Goal: Task Accomplishment & Management: Manage account settings

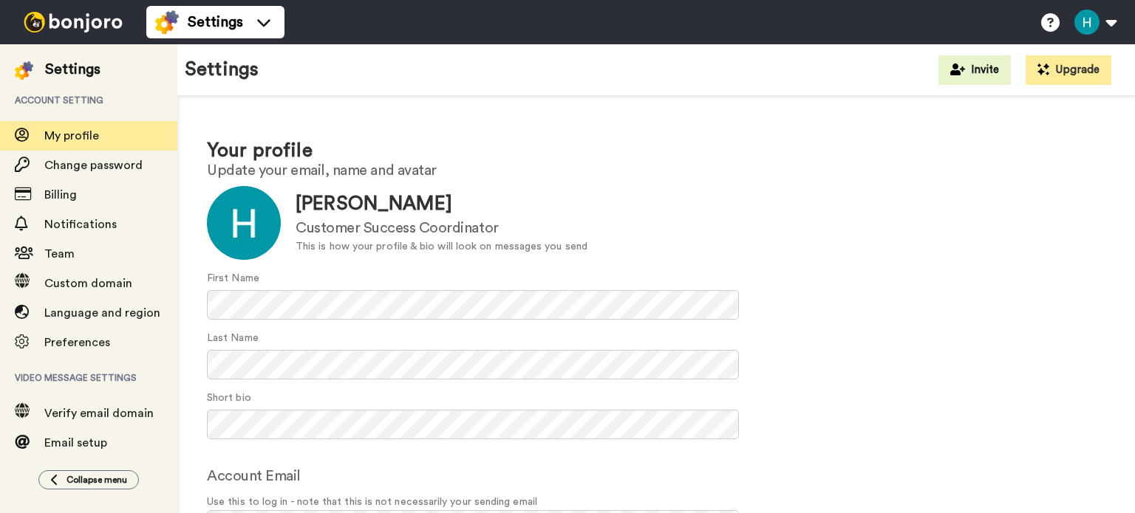
click at [189, 206] on div "Your profile Update your email, name and avatar Update Humza Hussain Customer S…" at bounding box center [655, 357] width 957 height 522
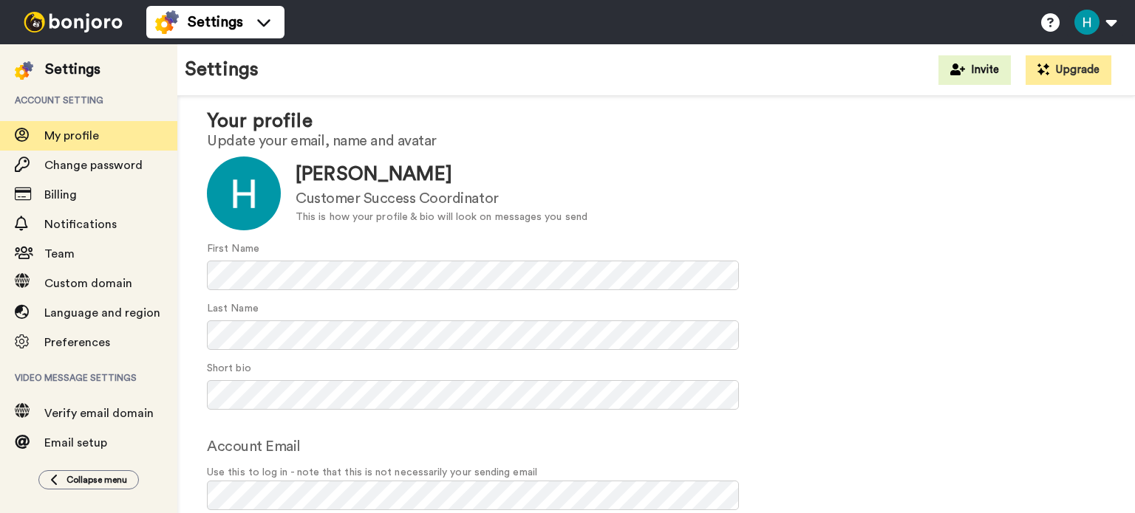
scroll to position [95, 0]
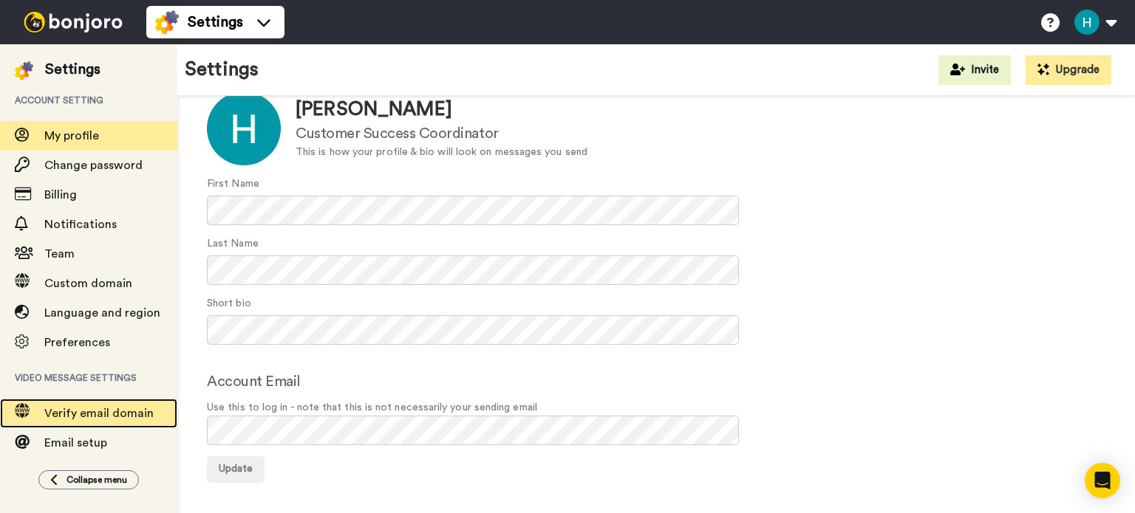
click at [95, 406] on span "Verify email domain" at bounding box center [110, 414] width 133 height 18
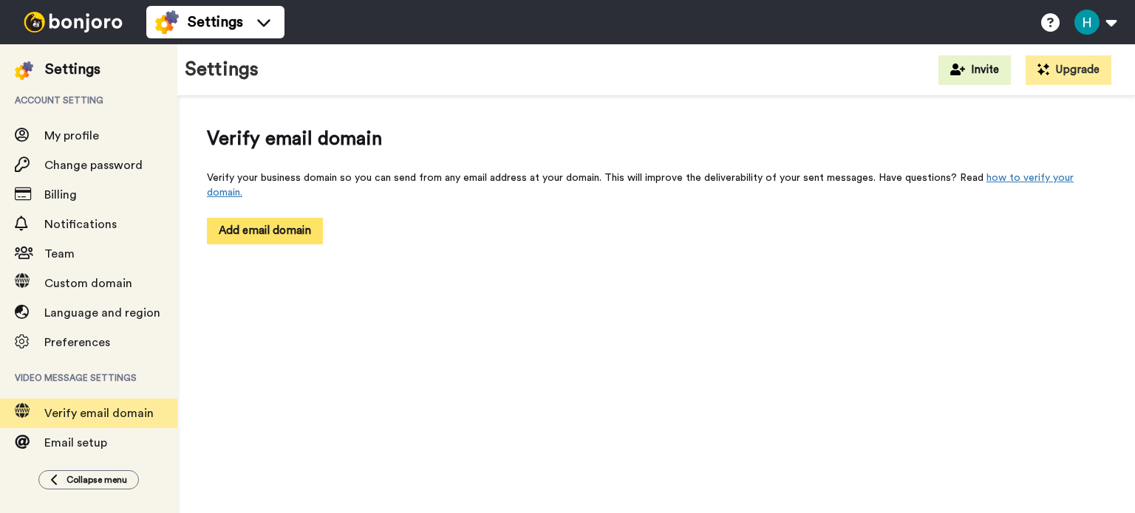
click at [311, 218] on button "Add email domain" at bounding box center [265, 231] width 116 height 26
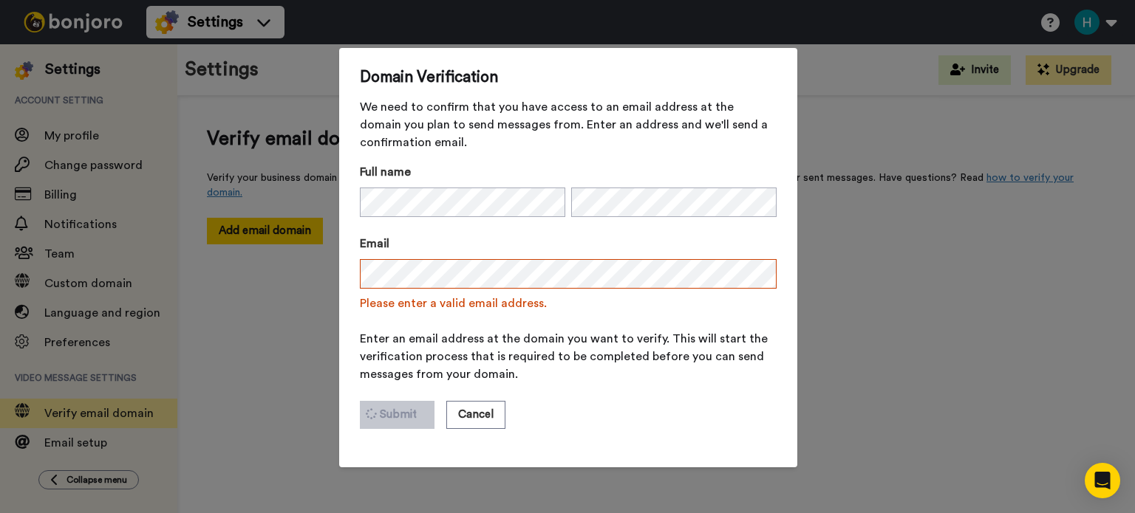
click at [519, 341] on span "Enter an email address at the domain you want to verify. This will start the ve…" at bounding box center [568, 356] width 417 height 53
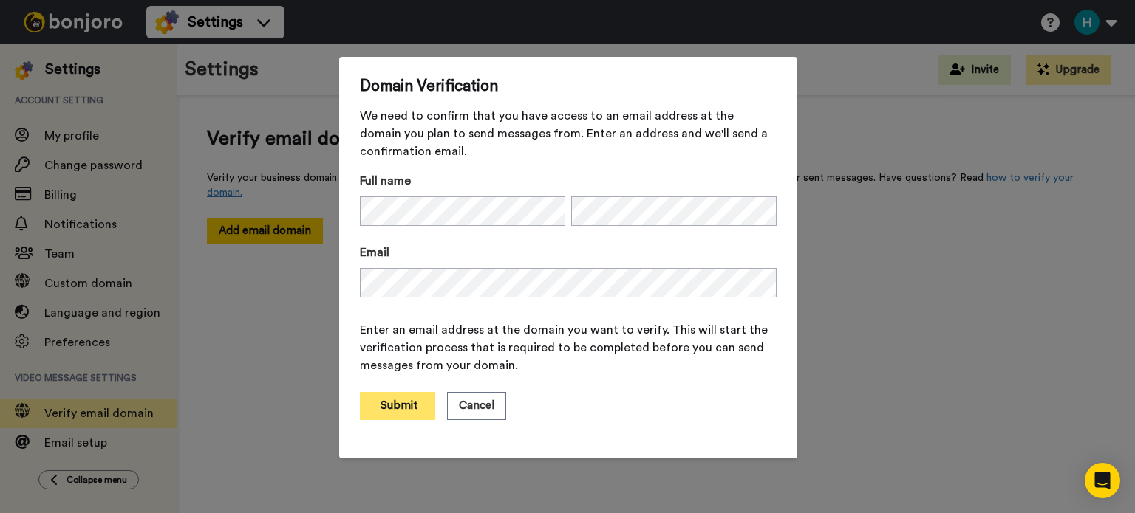
click at [379, 404] on button "Submit" at bounding box center [397, 406] width 75 height 28
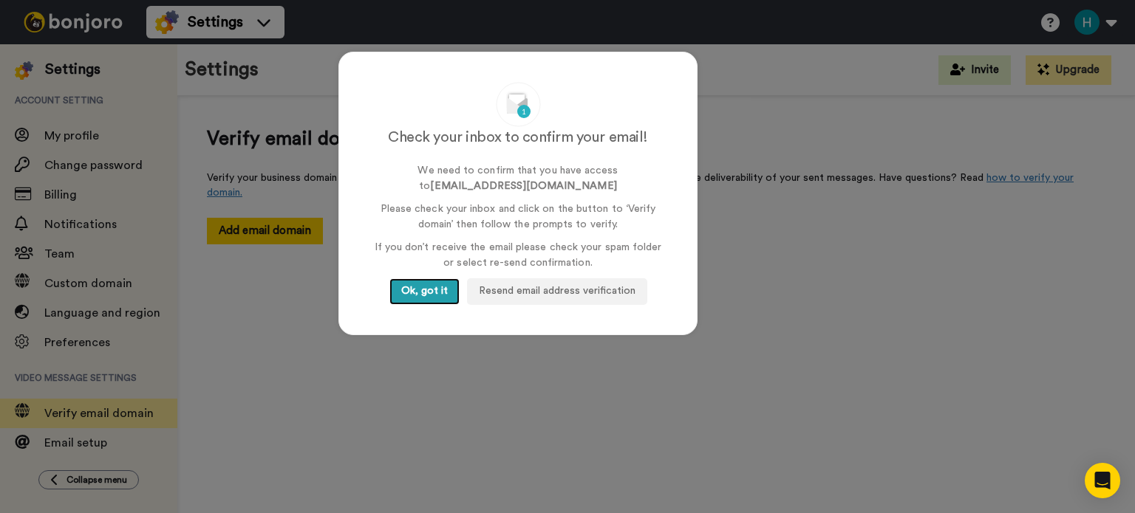
click at [421, 283] on button "Ok, got it" at bounding box center [424, 292] width 70 height 27
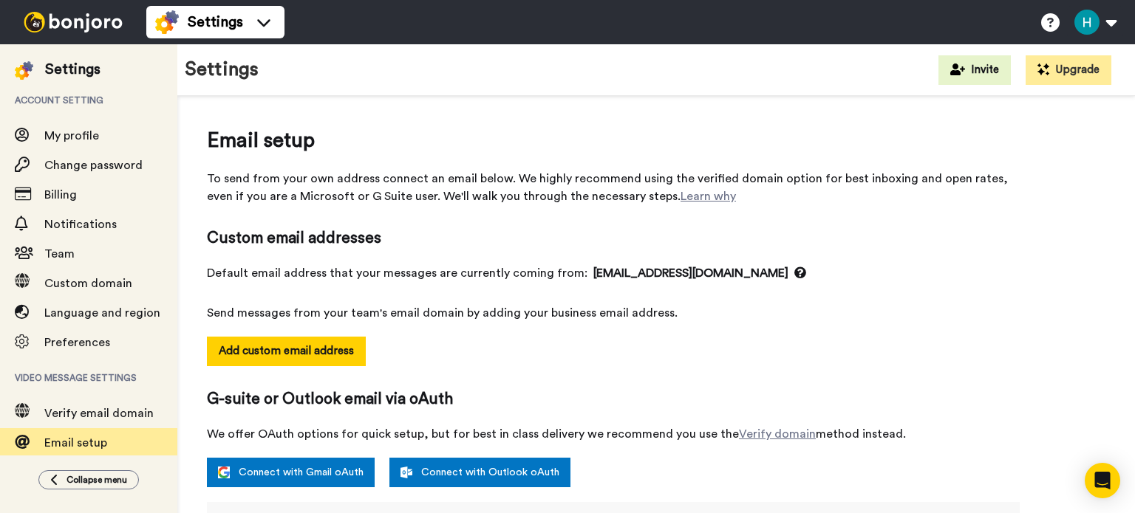
click at [547, 358] on div "Add custom email address" at bounding box center [613, 363] width 813 height 52
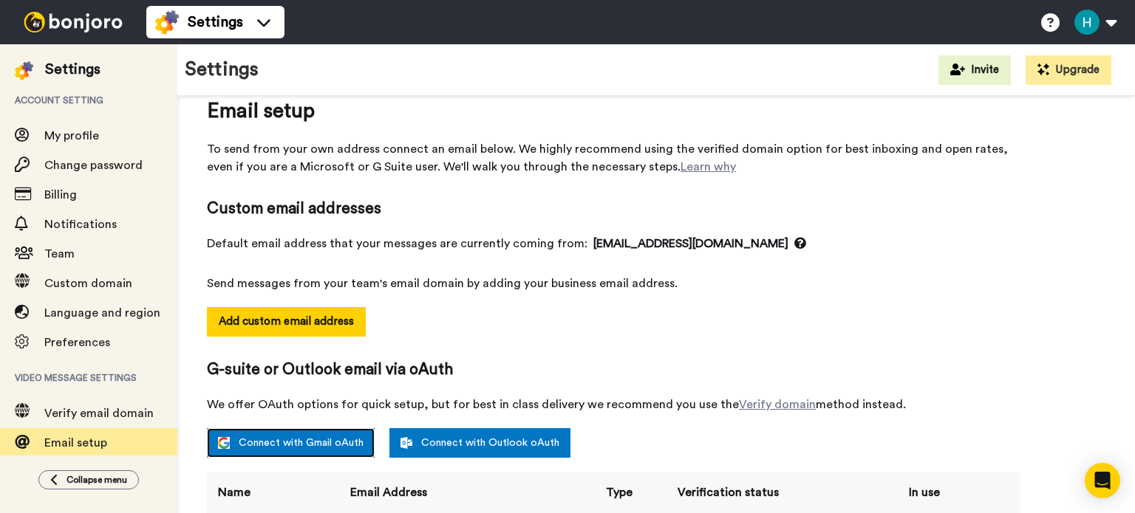
click at [346, 448] on link "Connect with Gmail oAuth" at bounding box center [291, 443] width 168 height 30
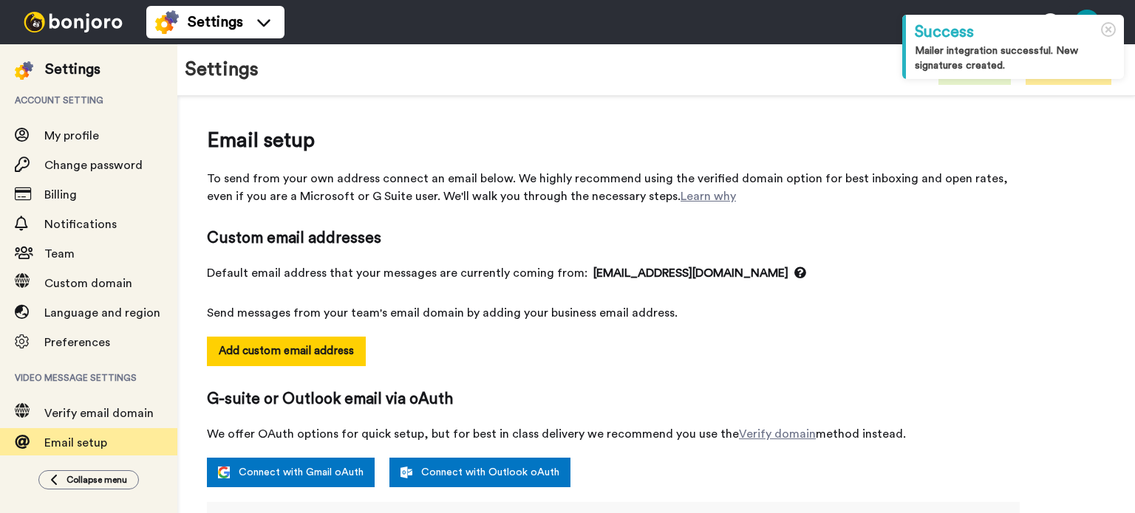
select select "163554"
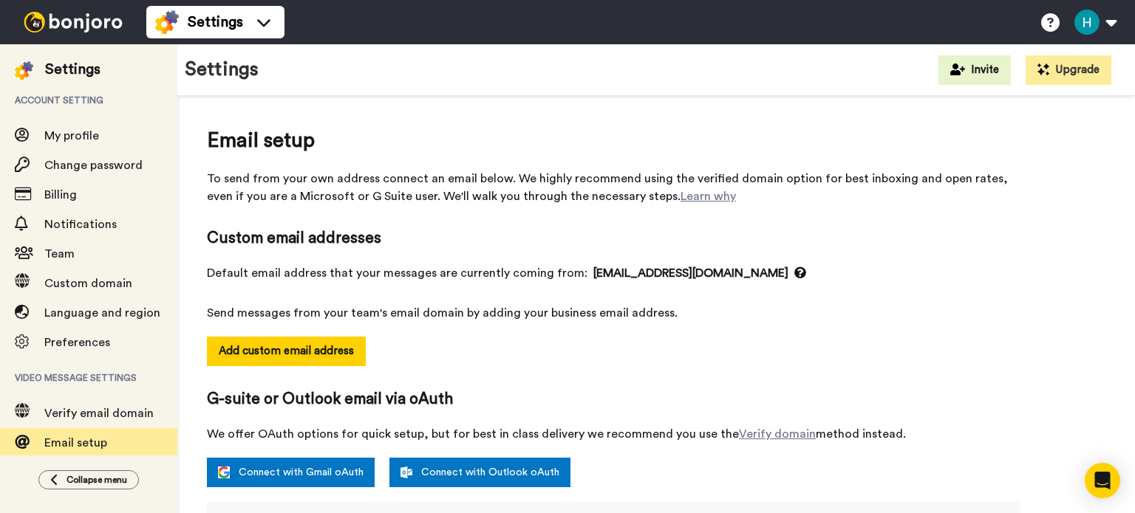
click at [723, 155] on div "Email setup To send from your own address connect an email below. We highly rec…" at bounding box center [613, 166] width 813 height 80
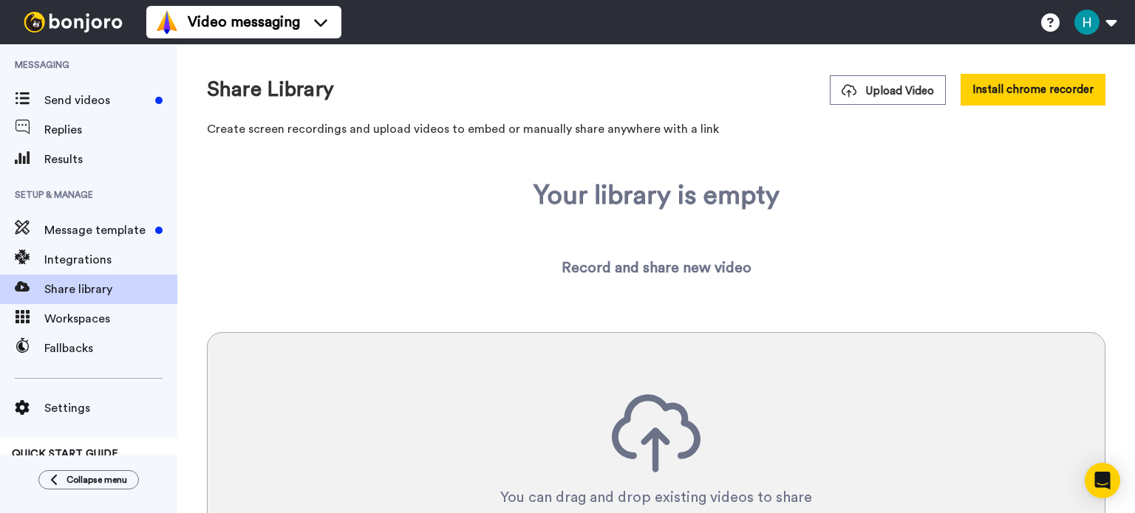
click at [751, 148] on div "Share Library Upload Video Install chrome recorder Create screen recordings and…" at bounding box center [655, 371] width 957 height 655
click at [1004, 99] on button "Install chrome recorder" at bounding box center [1032, 90] width 145 height 32
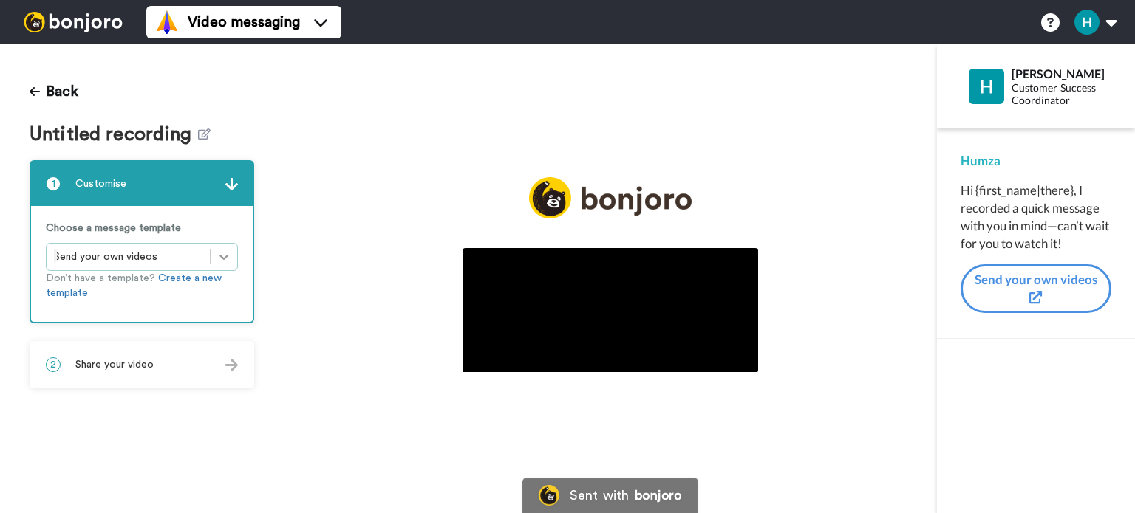
click at [222, 247] on div at bounding box center [224, 257] width 27 height 27
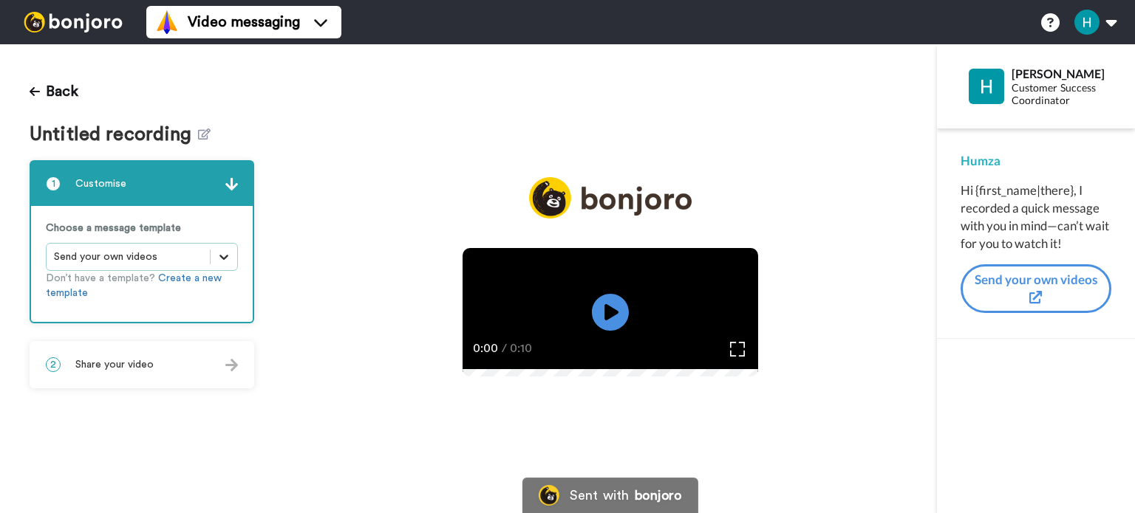
click at [222, 247] on div at bounding box center [224, 257] width 27 height 27
click at [293, 243] on div "Play/Pause 0:00 / 0:10" at bounding box center [610, 288] width 653 height 222
click at [612, 315] on icon "Play/Pause" at bounding box center [610, 313] width 39 height 70
click at [390, 177] on div "Play/Pause 0:08 / 0:10" at bounding box center [610, 288] width 653 height 222
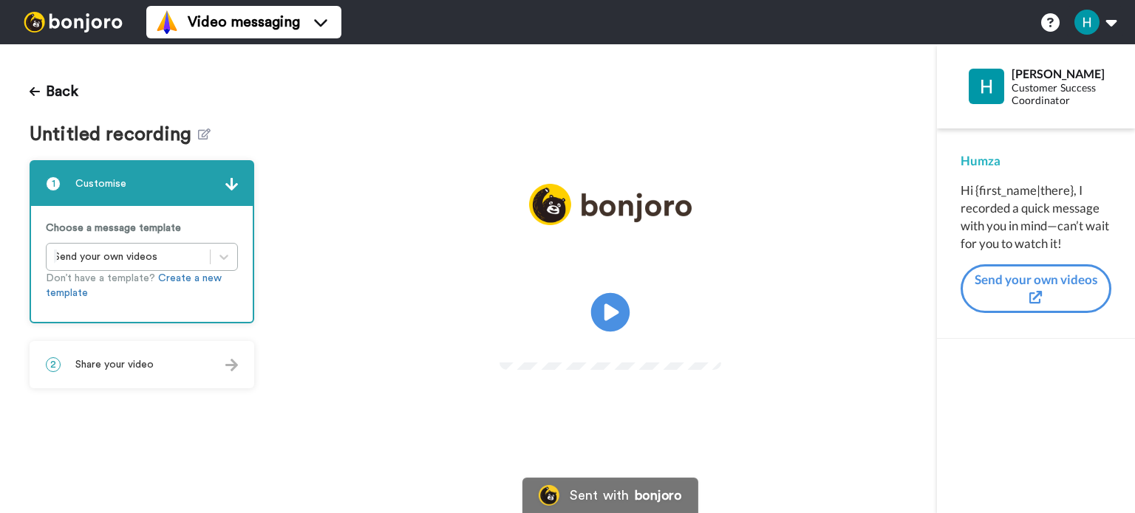
click at [607, 304] on icon "Play/Pause" at bounding box center [610, 313] width 39 height 70
